Goal: Transaction & Acquisition: Purchase product/service

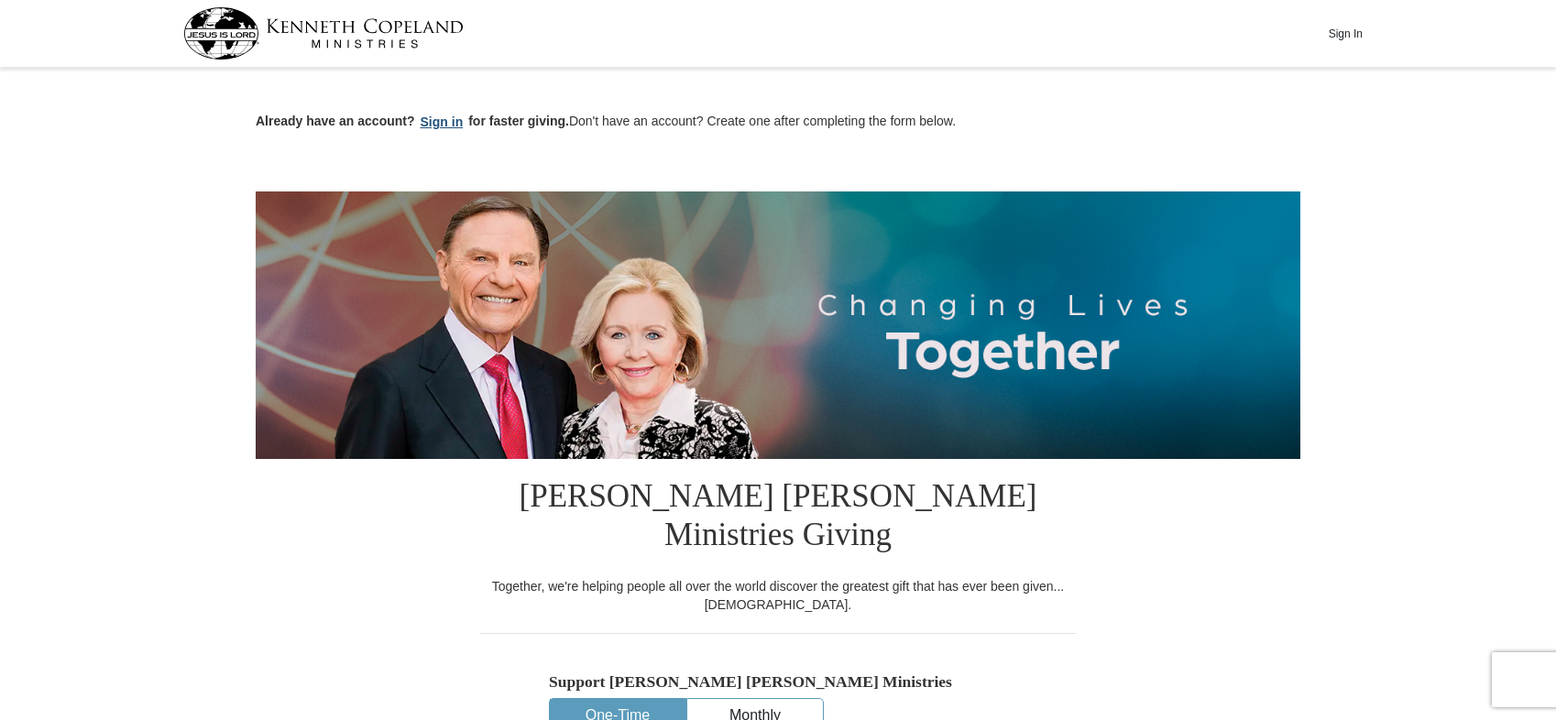
click at [437, 123] on button "Sign in" at bounding box center [442, 122] width 54 height 21
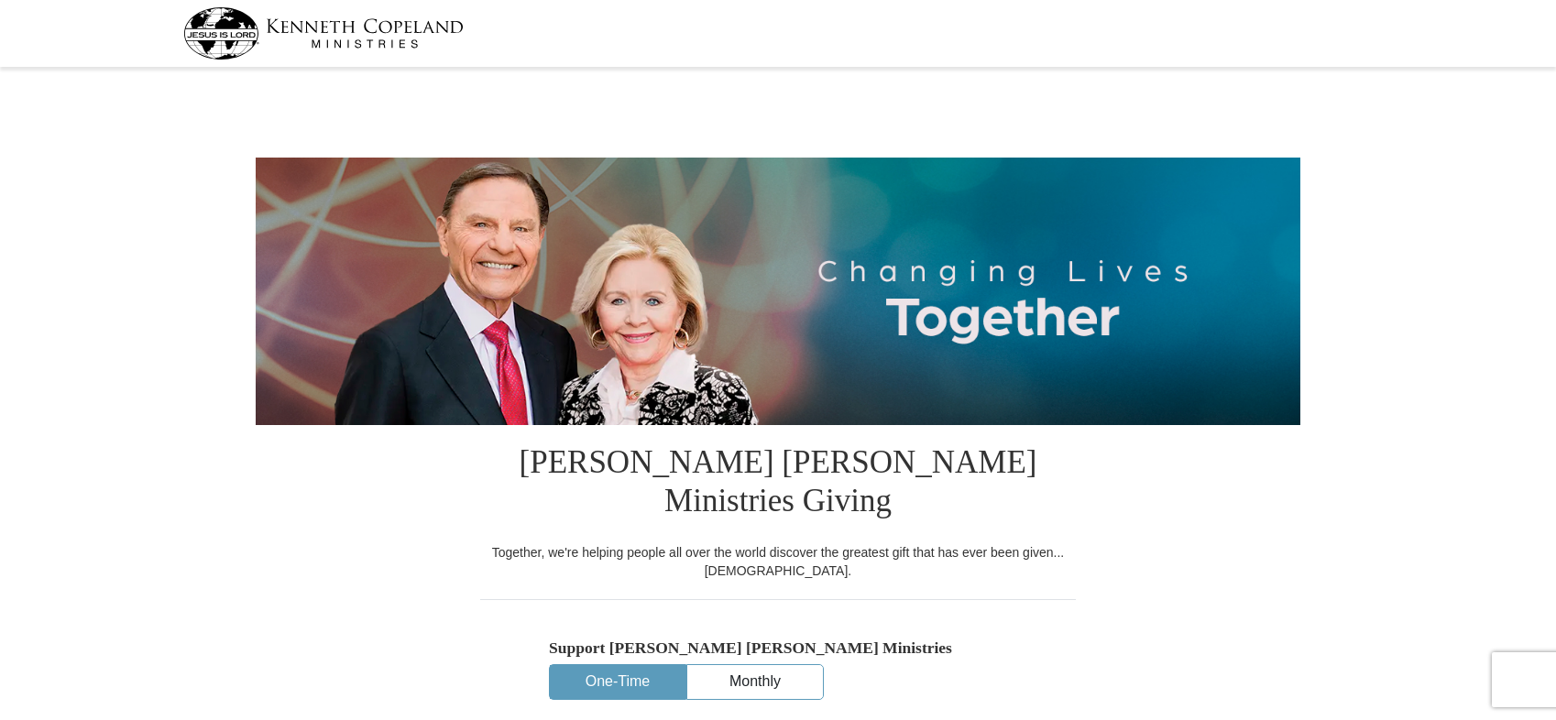
select select "CO"
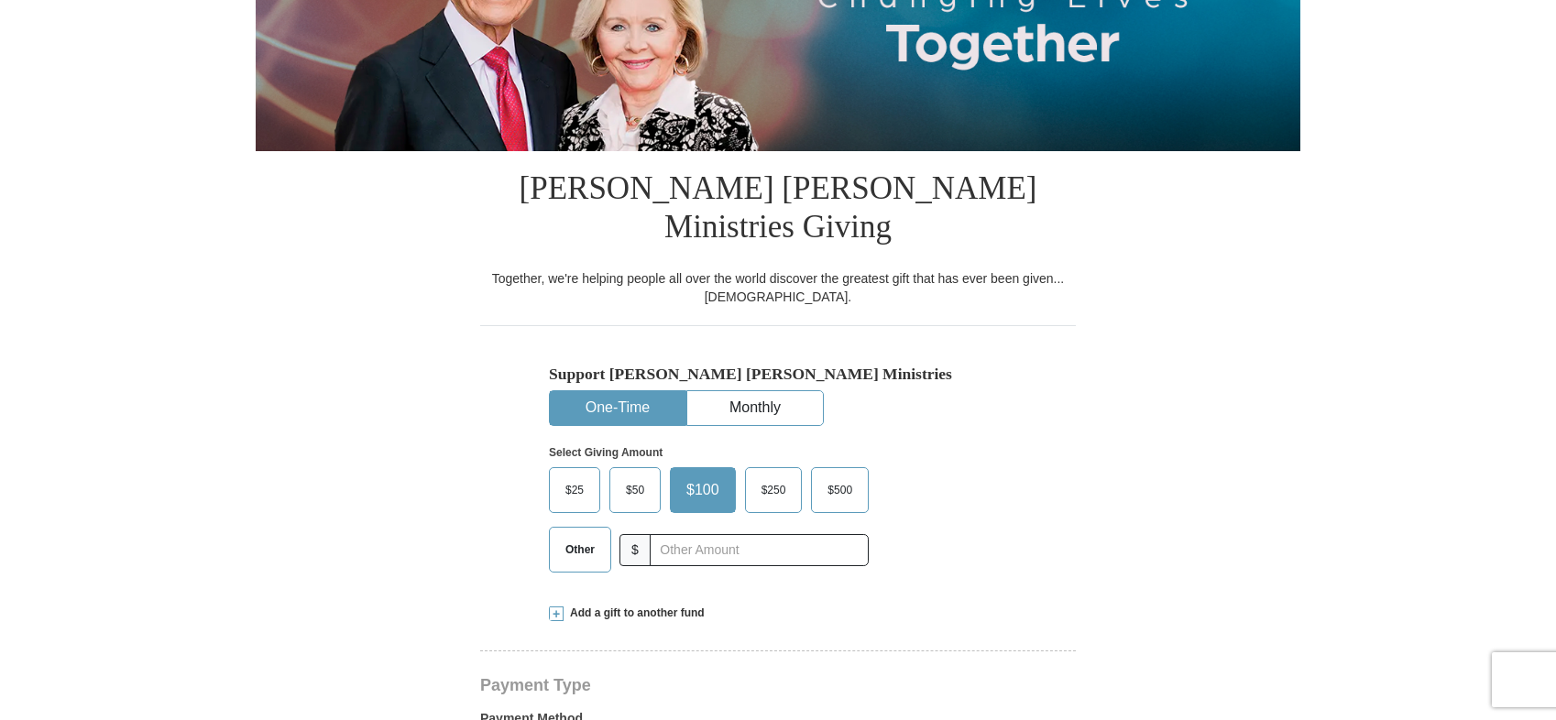
scroll to position [275, 0]
click at [769, 390] on button "Monthly" at bounding box center [755, 407] width 136 height 34
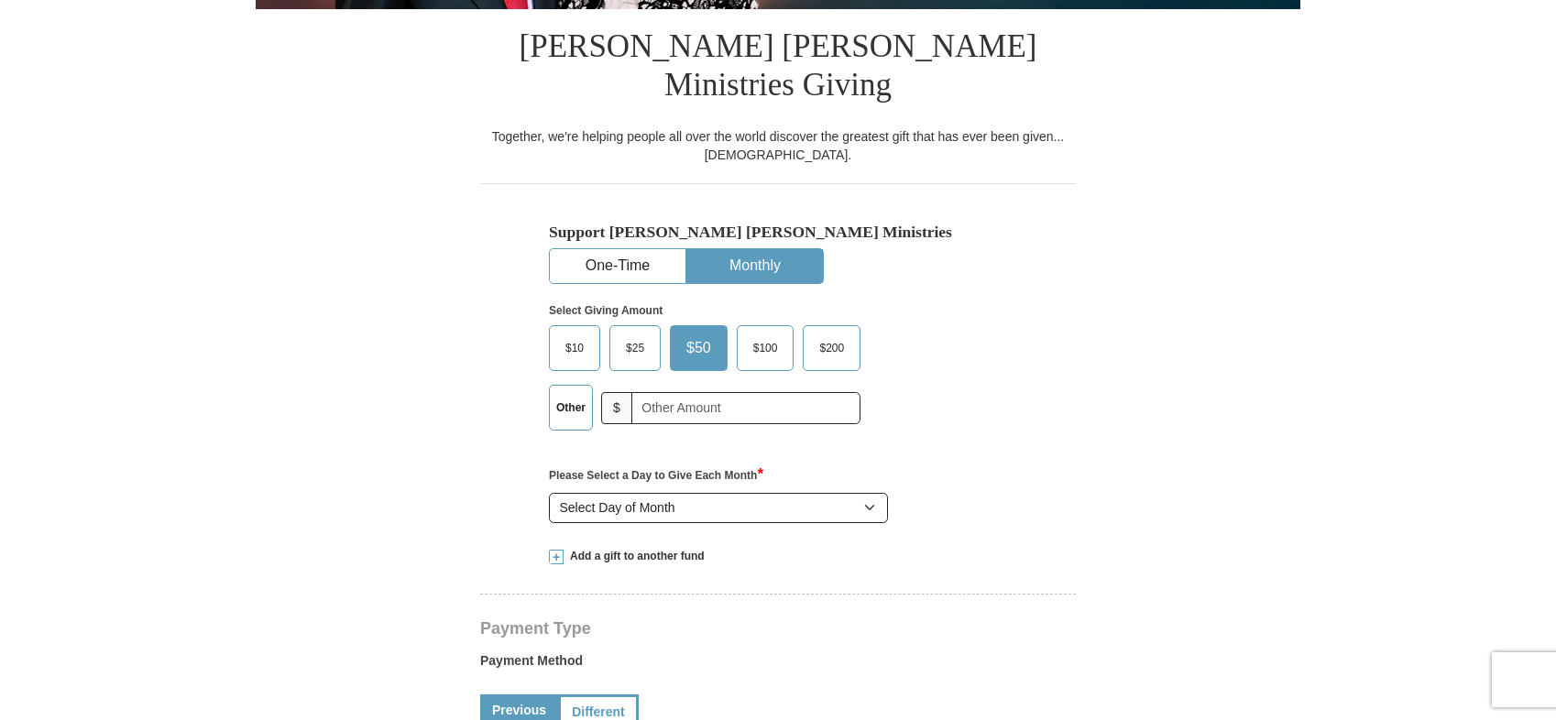
scroll to position [458, 0]
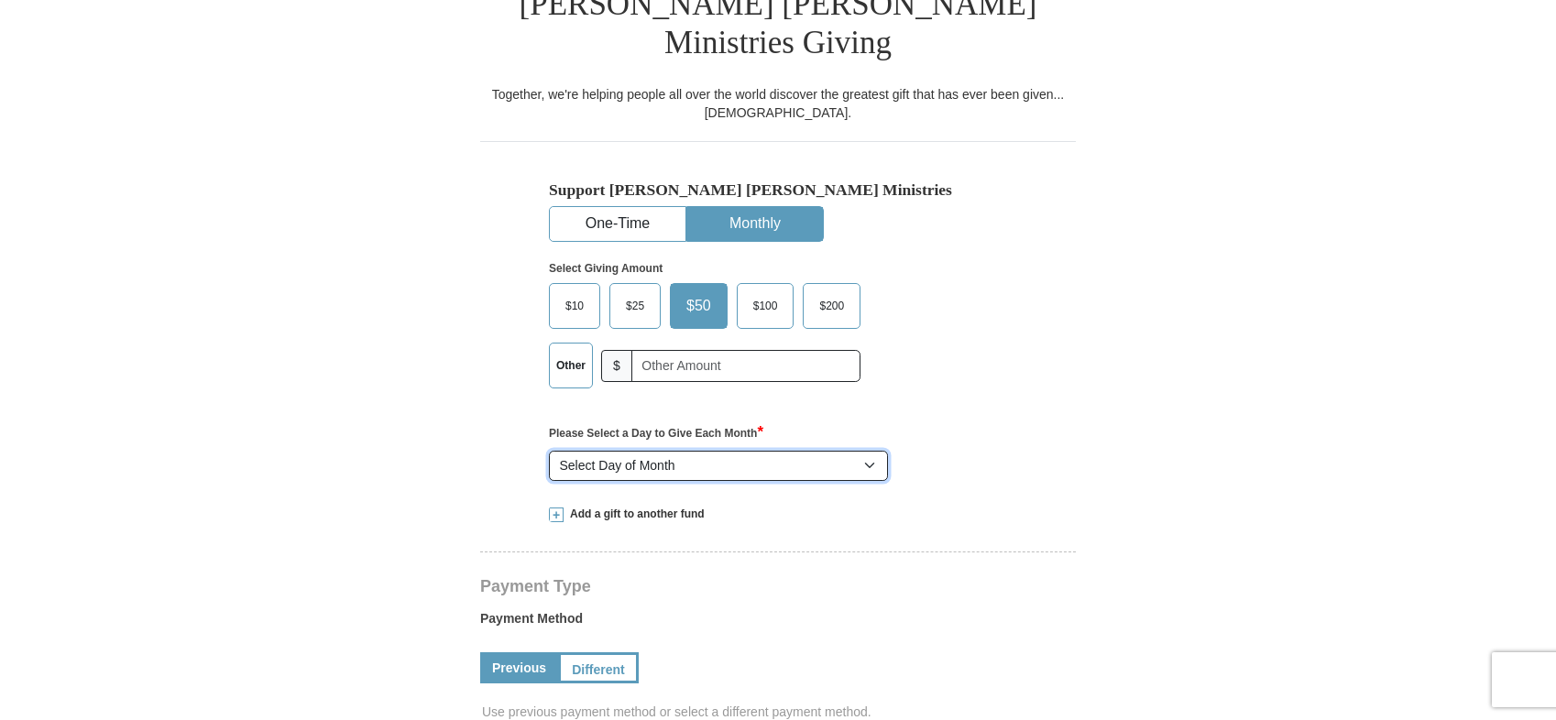
click at [862, 451] on select "Select Day of Month 1 2 3 4 5 6 7 8 9 10 11 12 13 14 15 16 17 18 19 20 21 22 23…" at bounding box center [718, 466] width 339 height 31
select select "2"
click at [549, 451] on select "Select Day of Month 1 2 3 4 5 6 7 8 9 10 11 12 13 14 15 16 17 18 19 20 21 22 23…" at bounding box center [718, 466] width 339 height 31
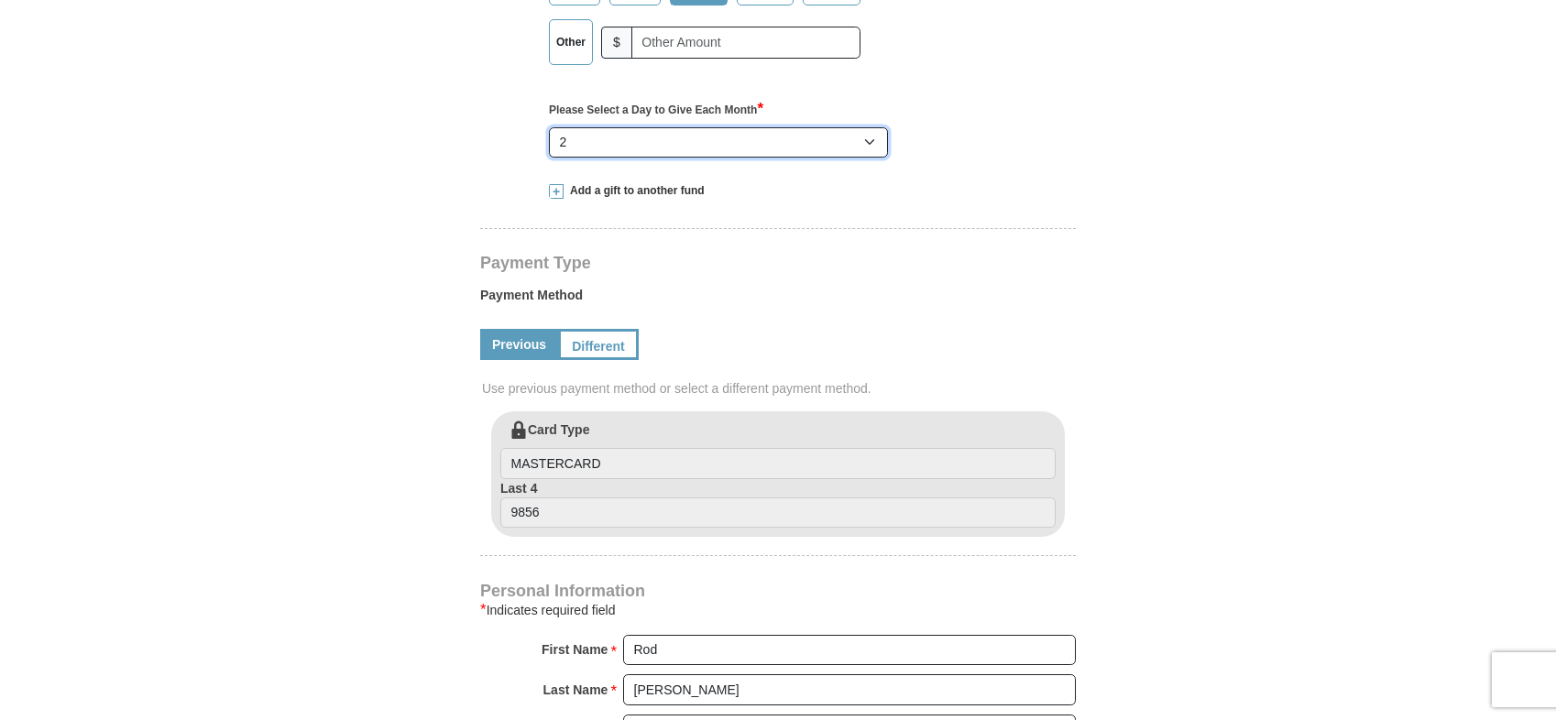
scroll to position [825, 0]
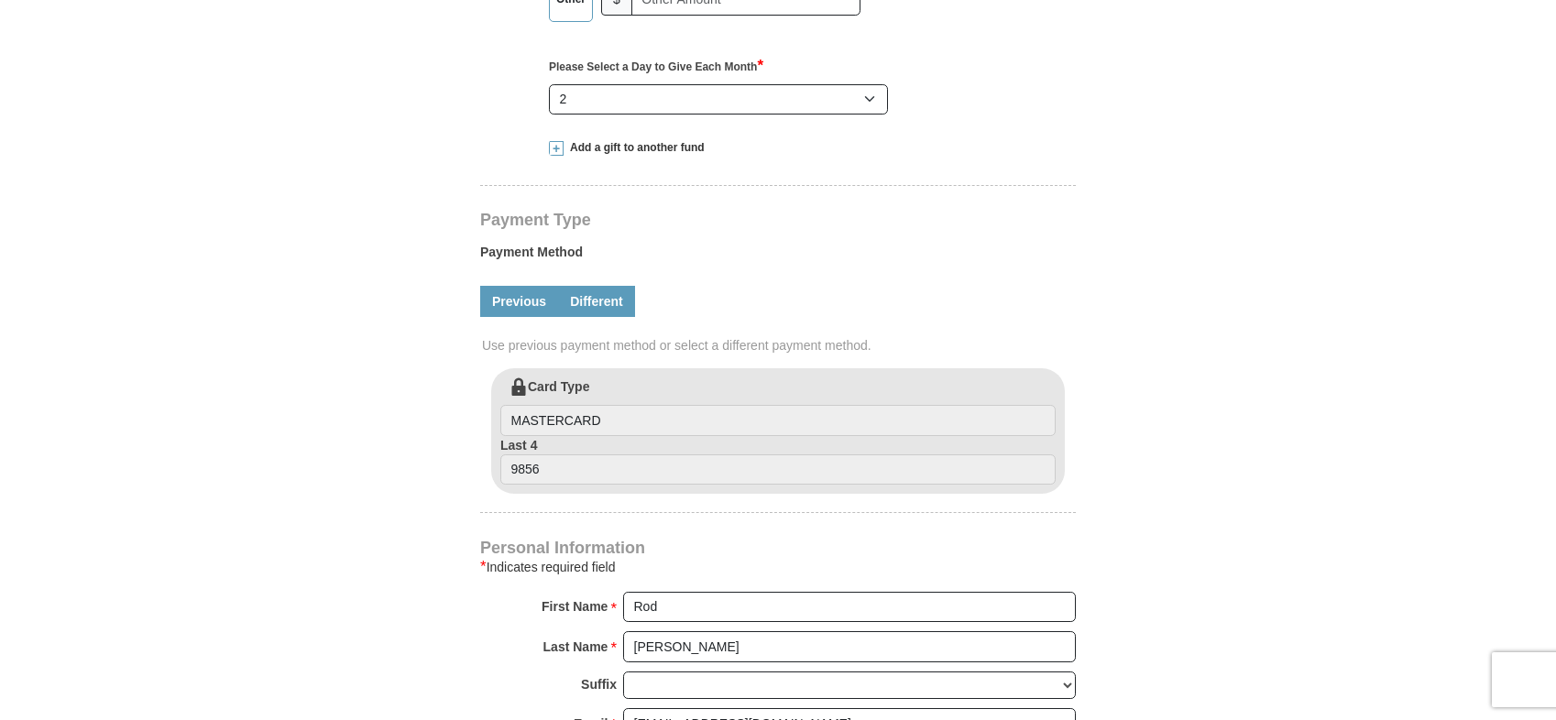
click at [597, 286] on link "Different" at bounding box center [596, 301] width 77 height 31
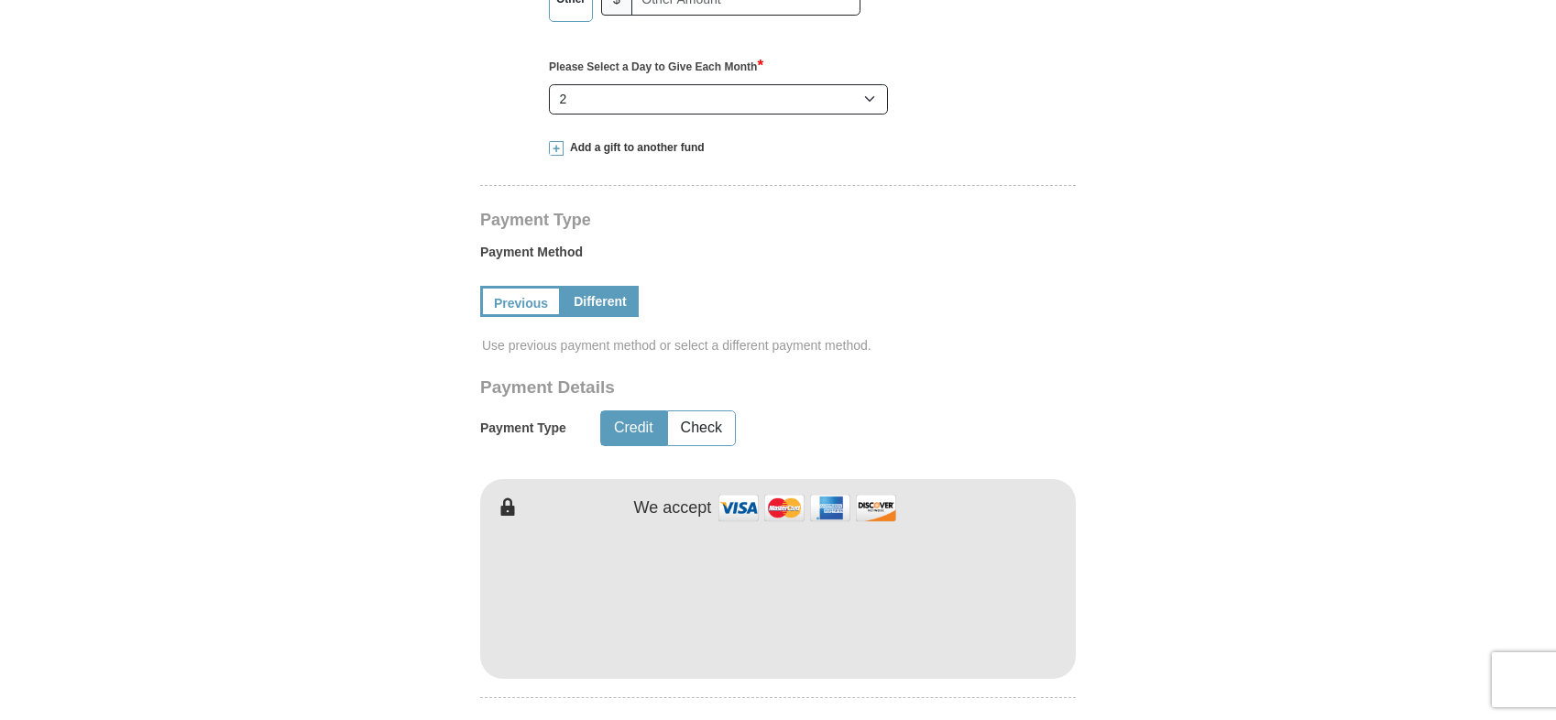
click at [1288, 457] on form "Kenneth Copeland Ministries Giving Together, we're helping people all over the …" at bounding box center [778, 435] width 1045 height 2372
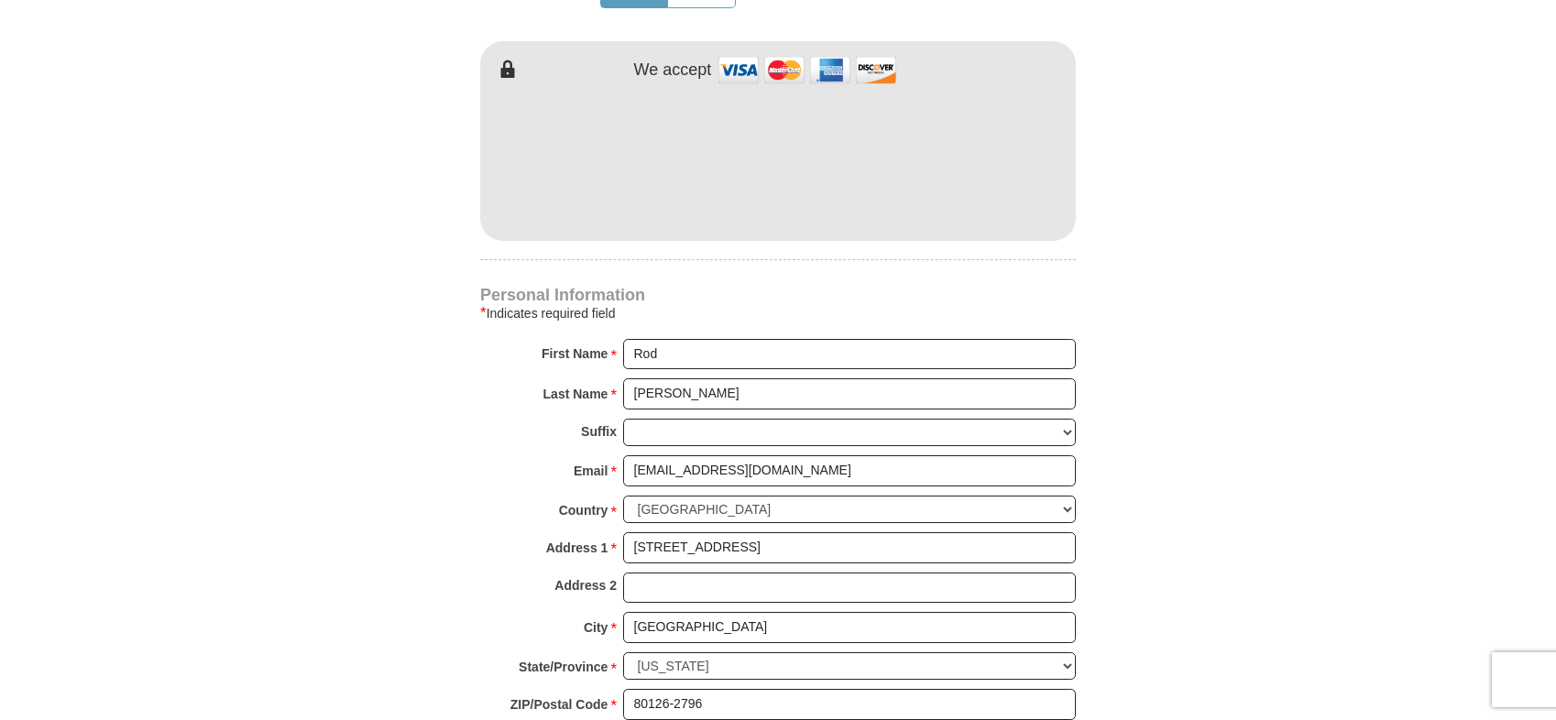
scroll to position [1283, 0]
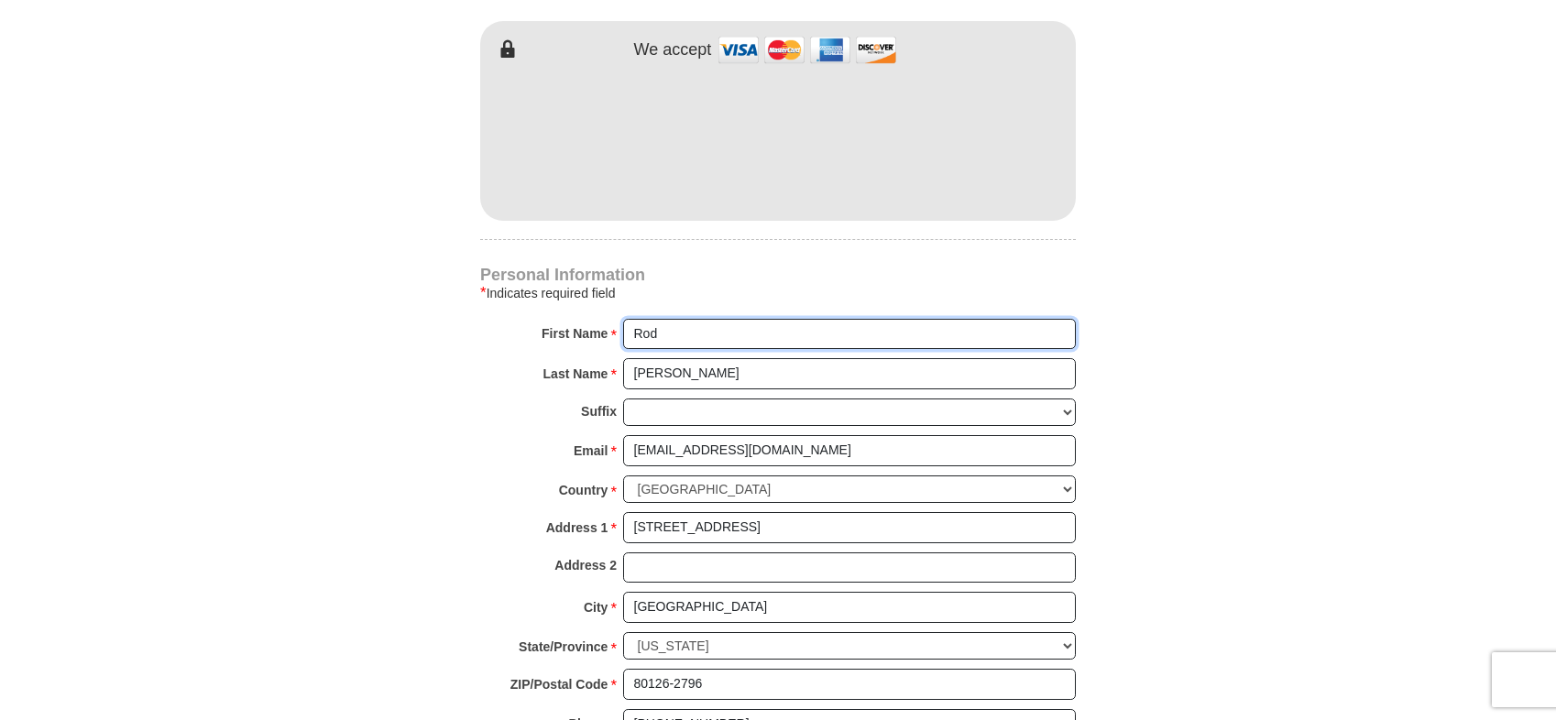
click at [688, 319] on input "Rod" at bounding box center [849, 334] width 453 height 31
type input "Rod and Debbie"
click at [708, 358] on input "Bennett" at bounding box center [849, 373] width 453 height 31
type input "Bennett and Family"
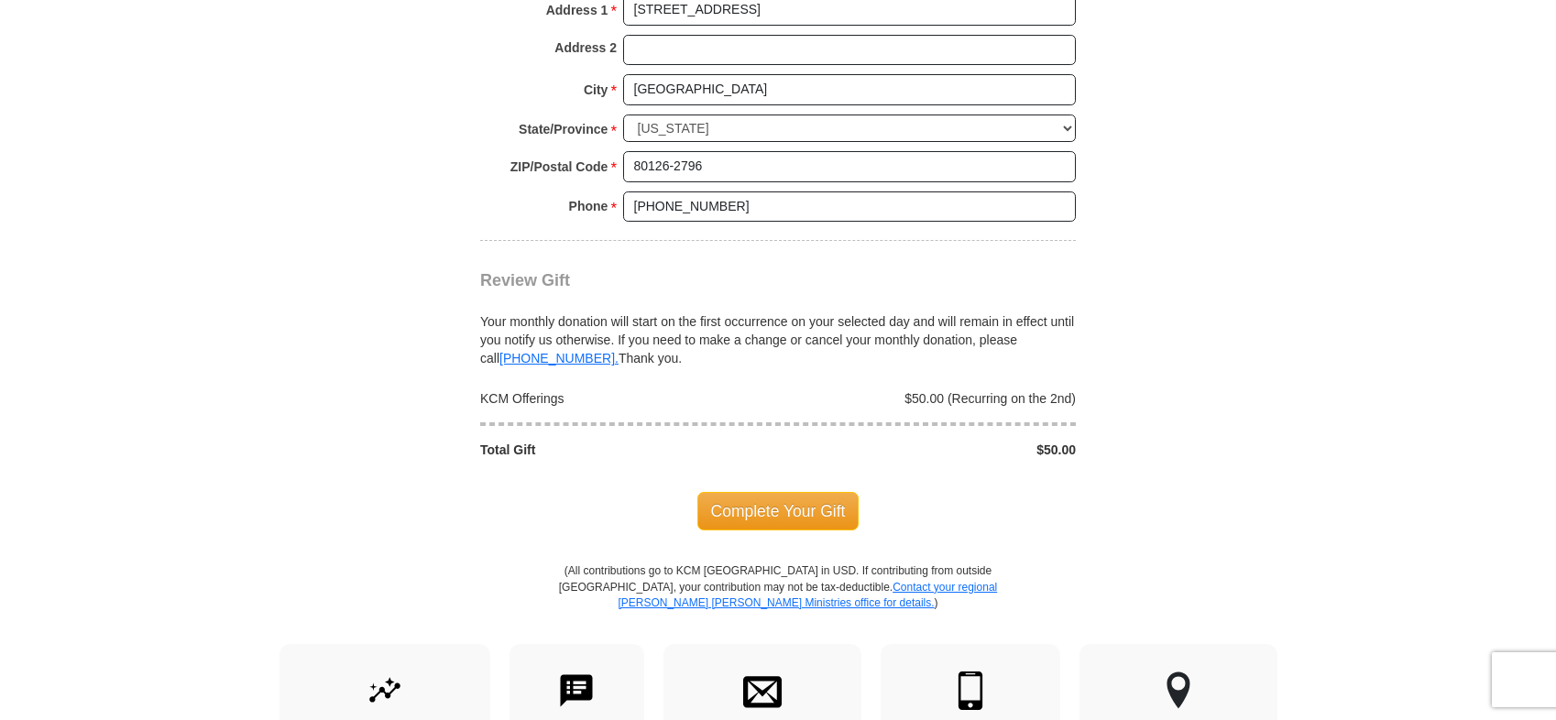
scroll to position [1925, 0]
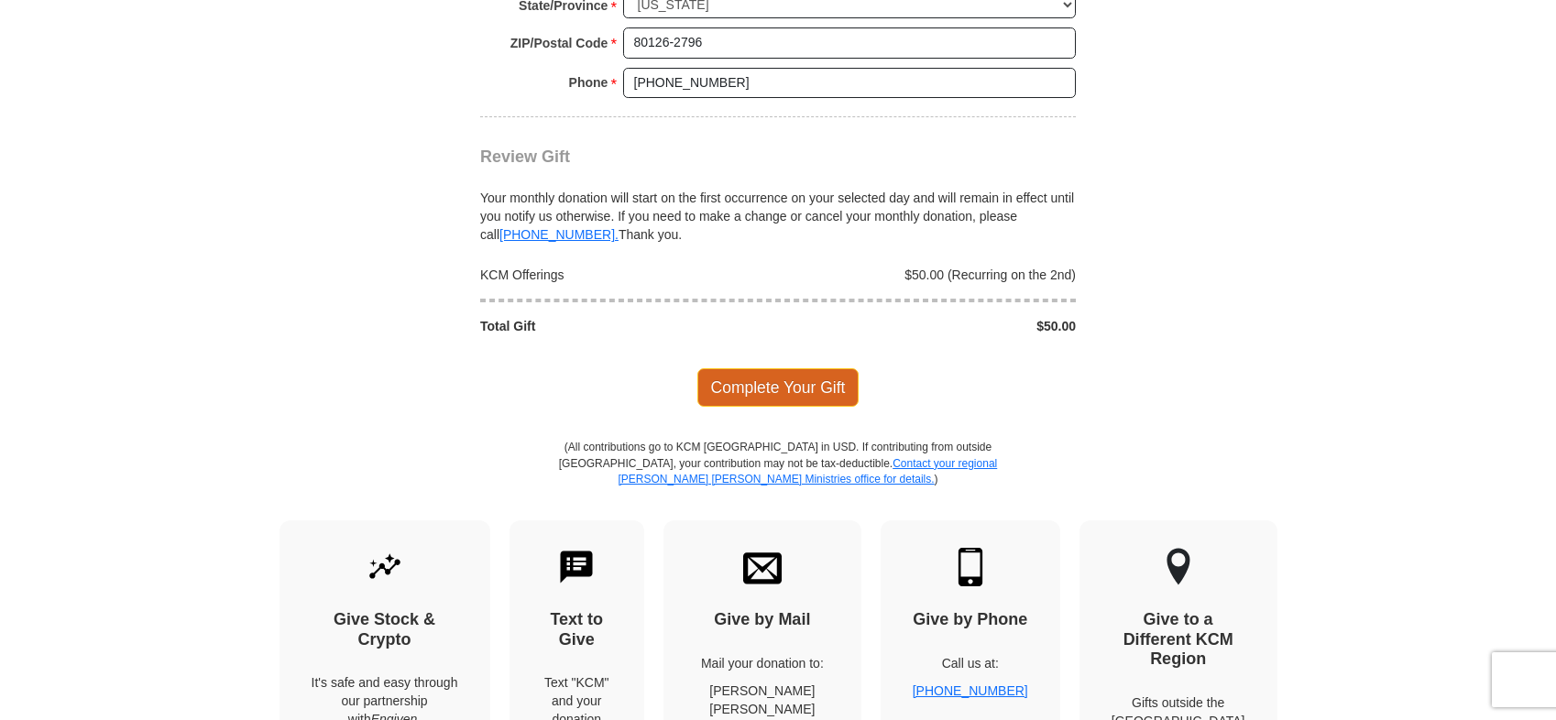
click at [758, 368] on span "Complete Your Gift" at bounding box center [778, 387] width 162 height 38
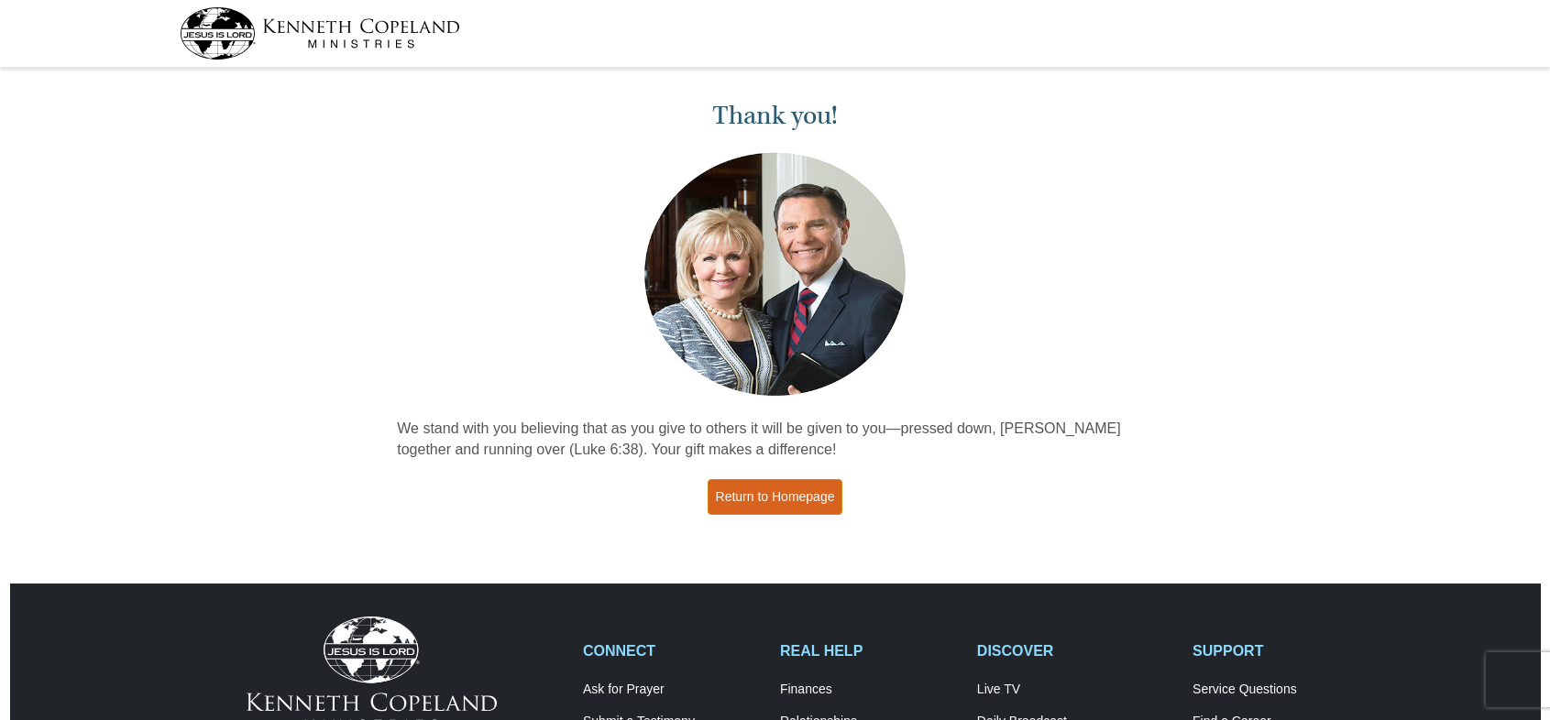
click at [766, 490] on link "Return to Homepage" at bounding box center [775, 497] width 136 height 36
